Goal: Contribute content: Add original content to the website for others to see

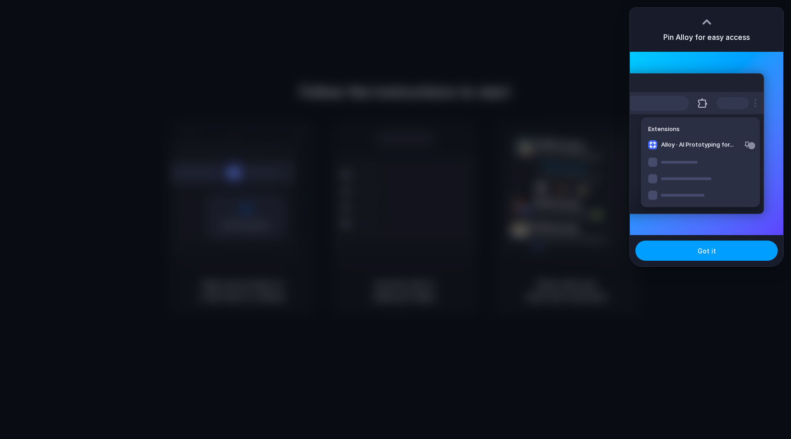
click at [679, 255] on button "Got it" at bounding box center [707, 250] width 142 height 20
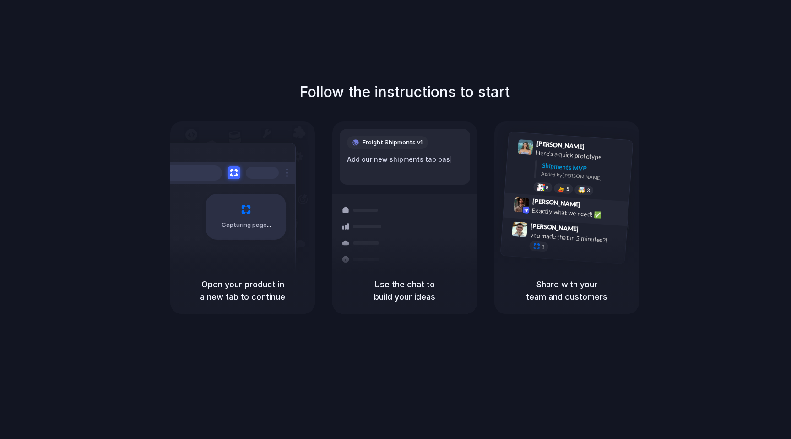
click at [616, 200] on div "Max Meyer 9:42 AM Exactly what we need! ✅" at bounding box center [565, 209] width 125 height 33
click at [396, 219] on div at bounding box center [396, 219] width 0 height 0
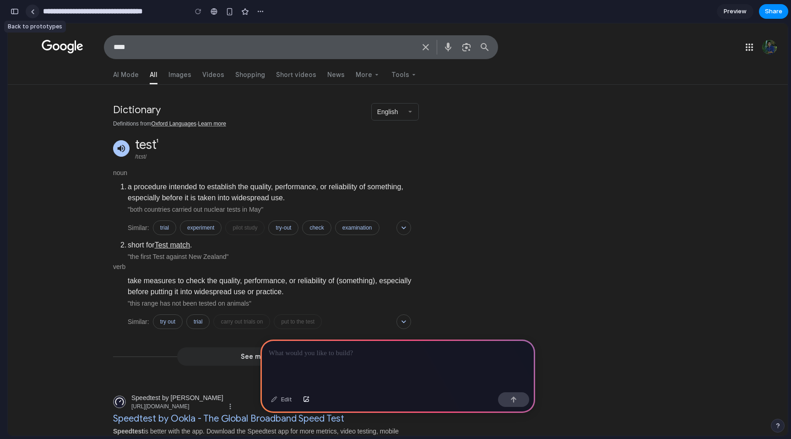
click at [35, 15] on link at bounding box center [33, 12] width 14 height 14
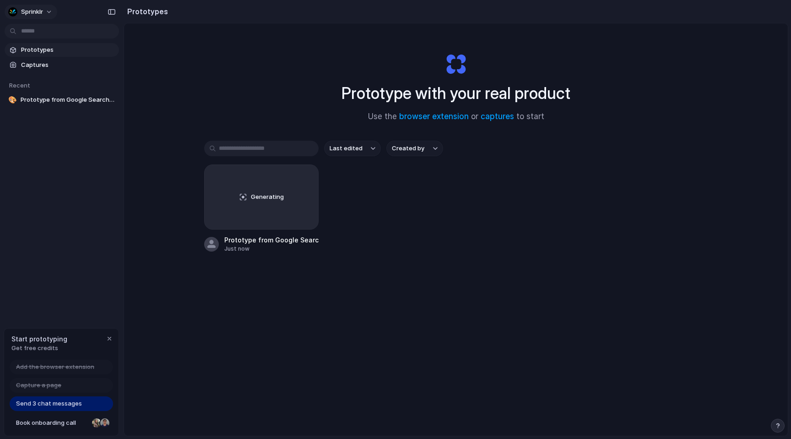
click at [43, 17] on button "Sprinklr" at bounding box center [31, 12] width 53 height 15
click at [48, 173] on div "Settings Invite members Change theme Sign out" at bounding box center [395, 219] width 791 height 439
click at [87, 102] on span "Prototype from Google Search Results" at bounding box center [68, 99] width 95 height 9
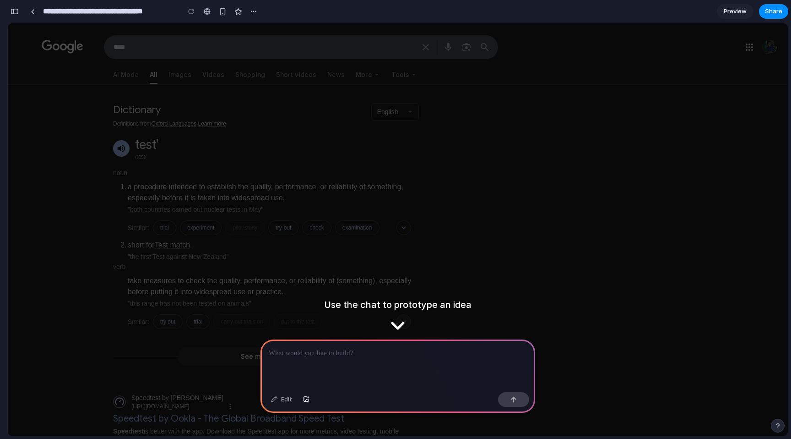
click at [398, 320] on div "Show All Nyms" at bounding box center [404, 321] width 15 height 15
click at [242, 234] on div "pilot study" at bounding box center [244, 227] width 39 height 15
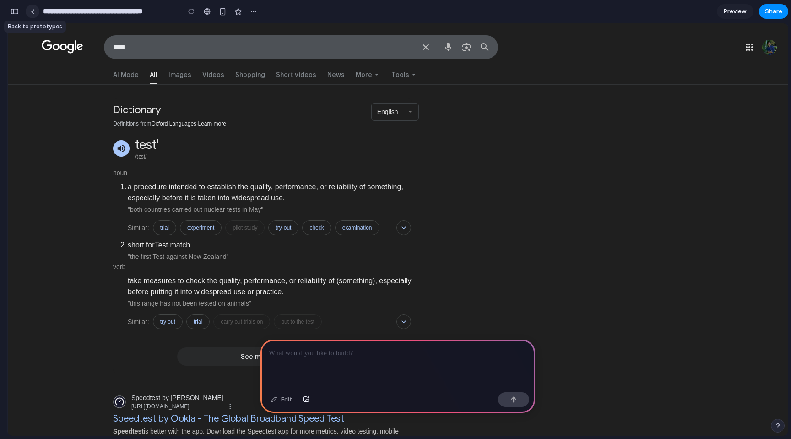
click at [35, 17] on div at bounding box center [33, 12] width 14 height 14
click at [34, 15] on link at bounding box center [33, 12] width 14 height 14
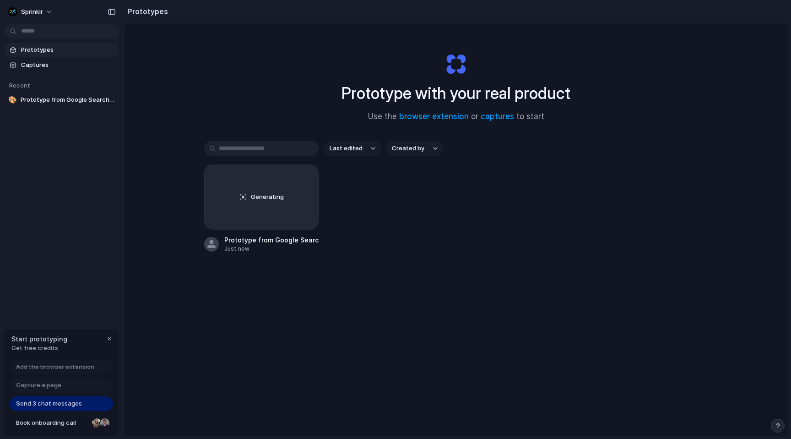
click at [65, 253] on div "Sprinklr Prototypes Captures Recent 🎨 Prototype from Google Search Results Star…" at bounding box center [62, 219] width 124 height 439
click at [180, 89] on div "Prototype with your real product Use the browser extension or captures to start…" at bounding box center [456, 253] width 664 height 461
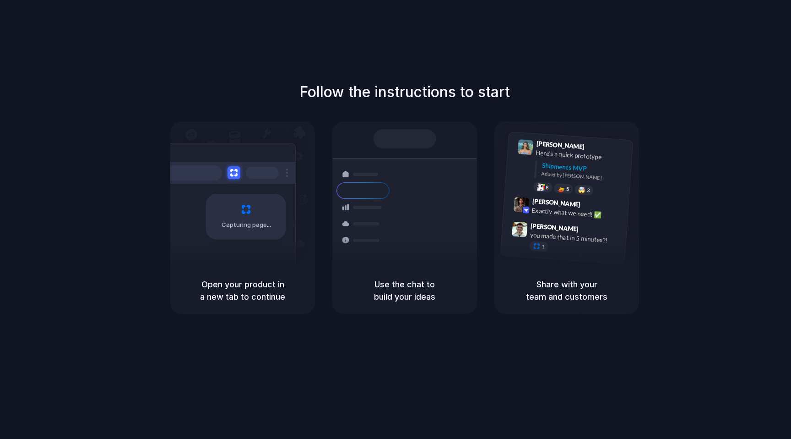
click at [396, 219] on div at bounding box center [396, 219] width 0 height 0
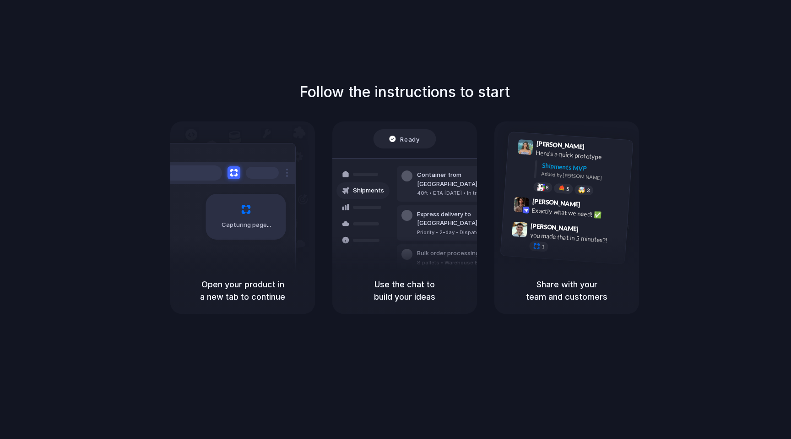
click at [396, 219] on div at bounding box center [396, 219] width 0 height 0
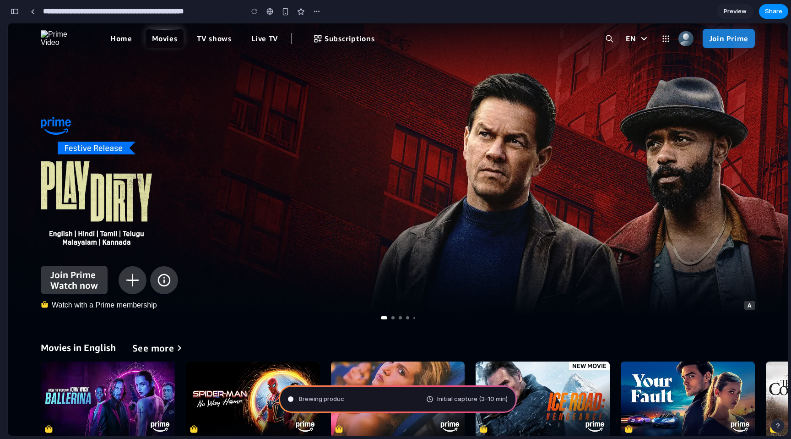
type input "**********"
